Goal: Transaction & Acquisition: Purchase product/service

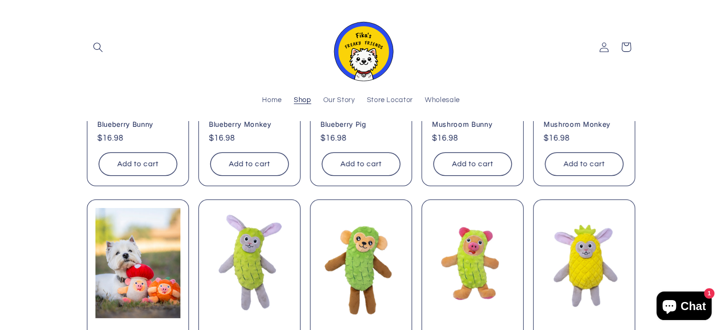
scroll to position [237, 0]
click at [172, 329] on link "Mushroom Pig" at bounding box center [137, 336] width 81 height 9
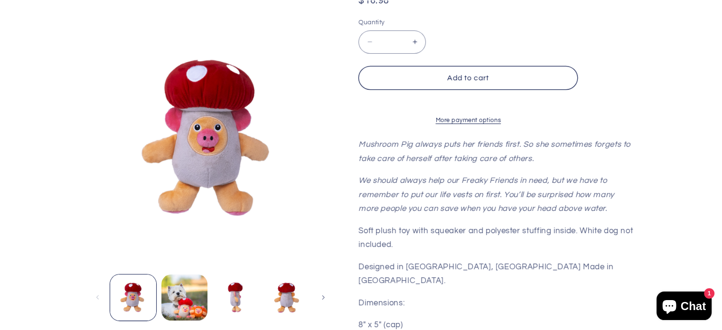
scroll to position [237, 0]
